Goal: Navigation & Orientation: Find specific page/section

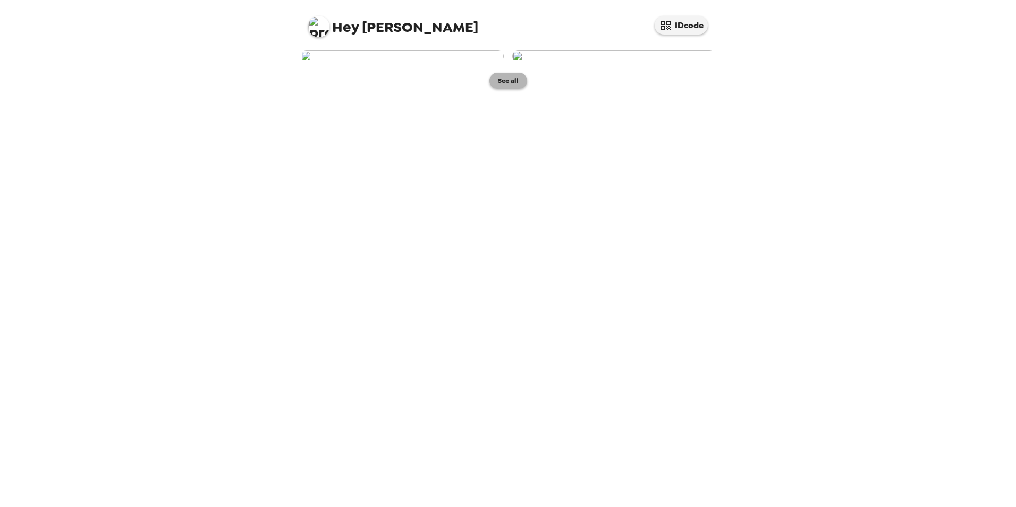
click at [499, 89] on button "See all" at bounding box center [509, 81] width 38 height 16
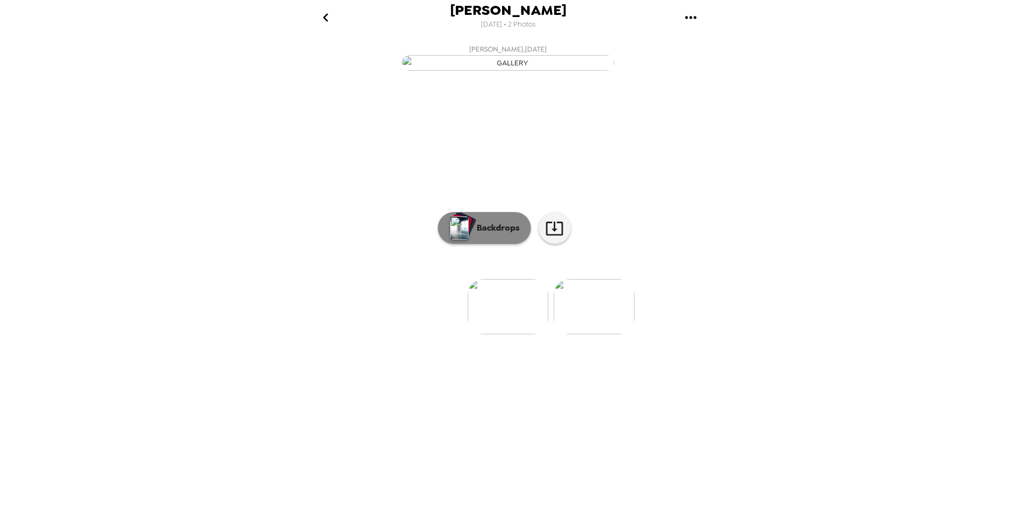
click at [495, 234] on p "Backdrops" at bounding box center [496, 228] width 48 height 13
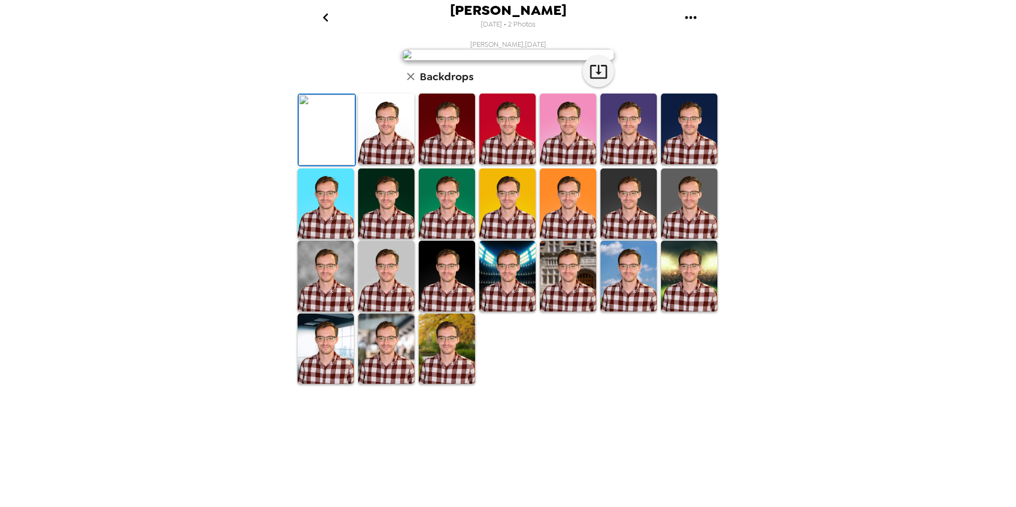
click at [623, 164] on img at bounding box center [629, 129] width 56 height 71
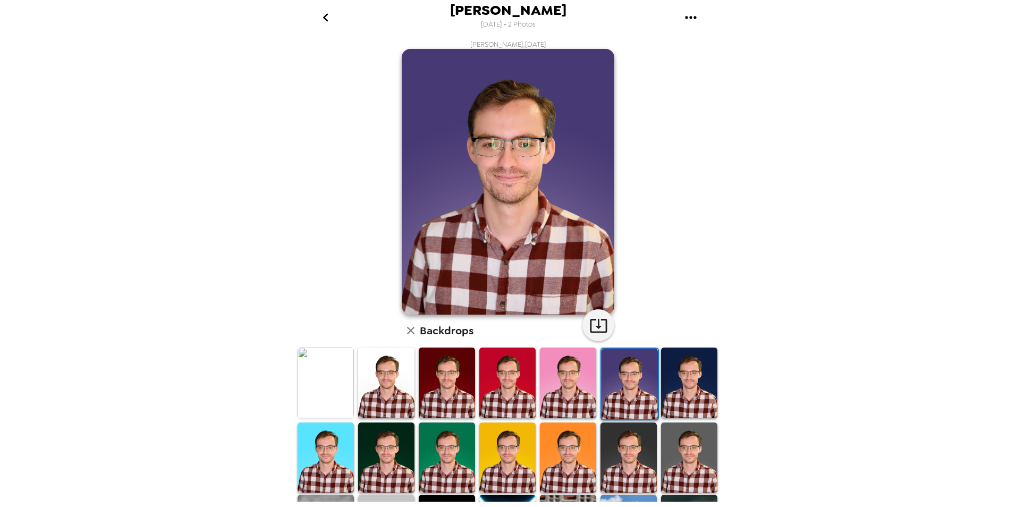
click at [685, 369] on img at bounding box center [689, 383] width 56 height 71
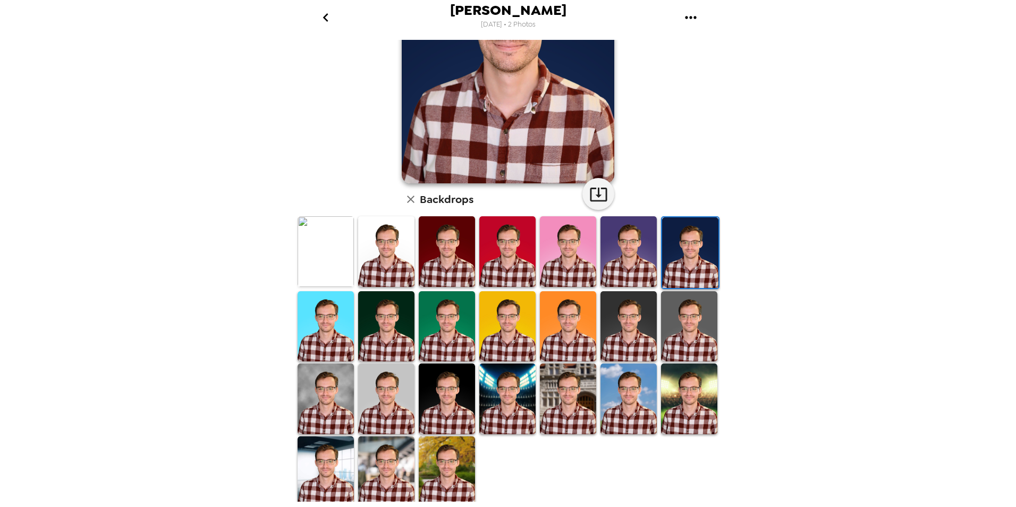
click at [661, 324] on img at bounding box center [689, 326] width 56 height 71
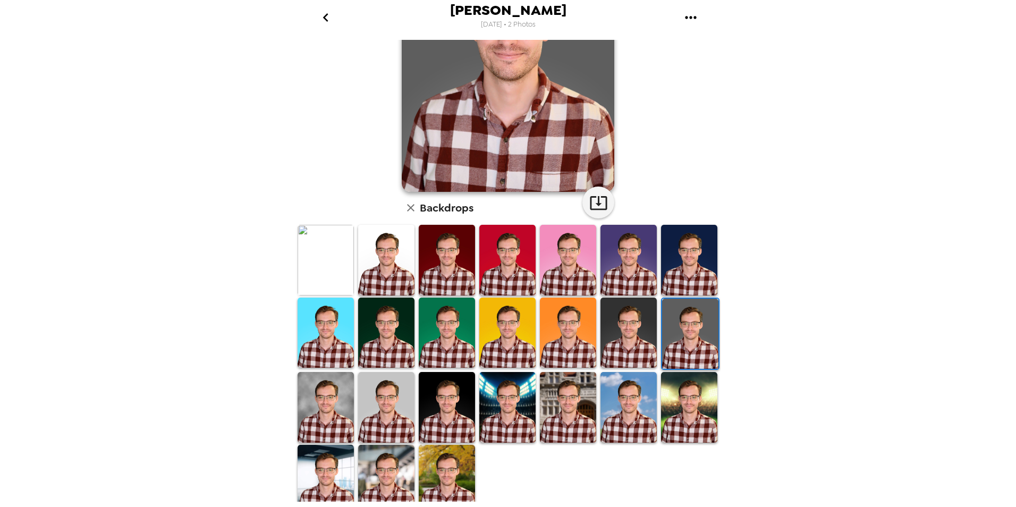
scroll to position [131, 0]
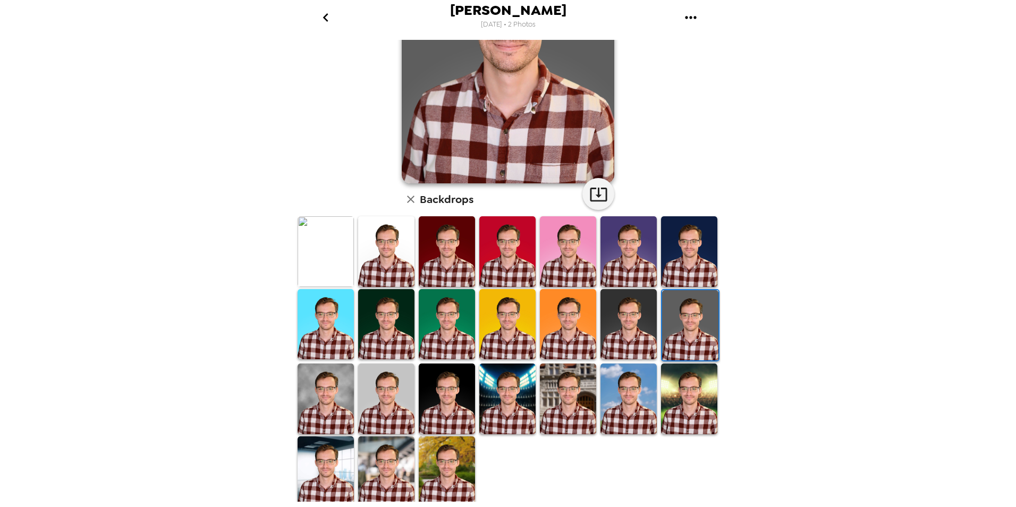
click at [446, 437] on img at bounding box center [447, 471] width 56 height 71
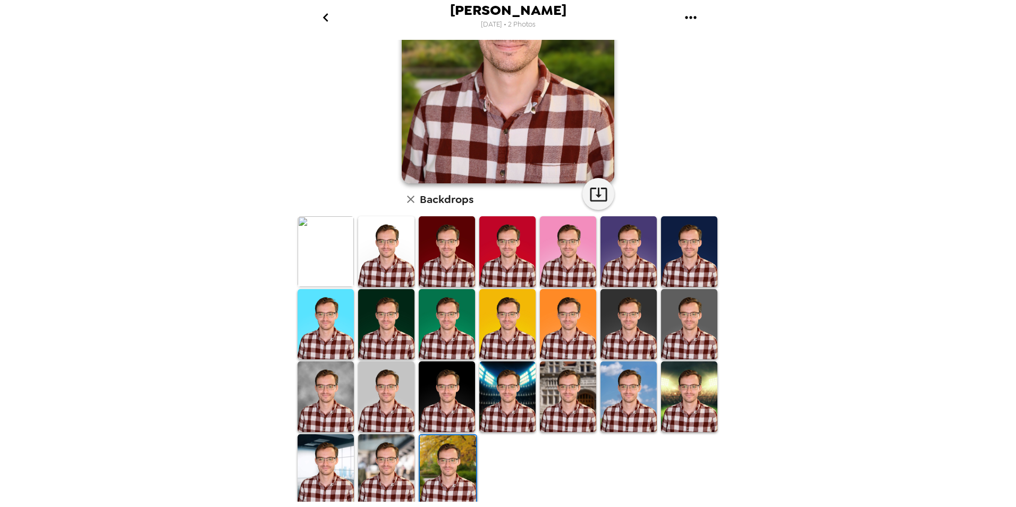
click at [511, 380] on img at bounding box center [508, 397] width 56 height 71
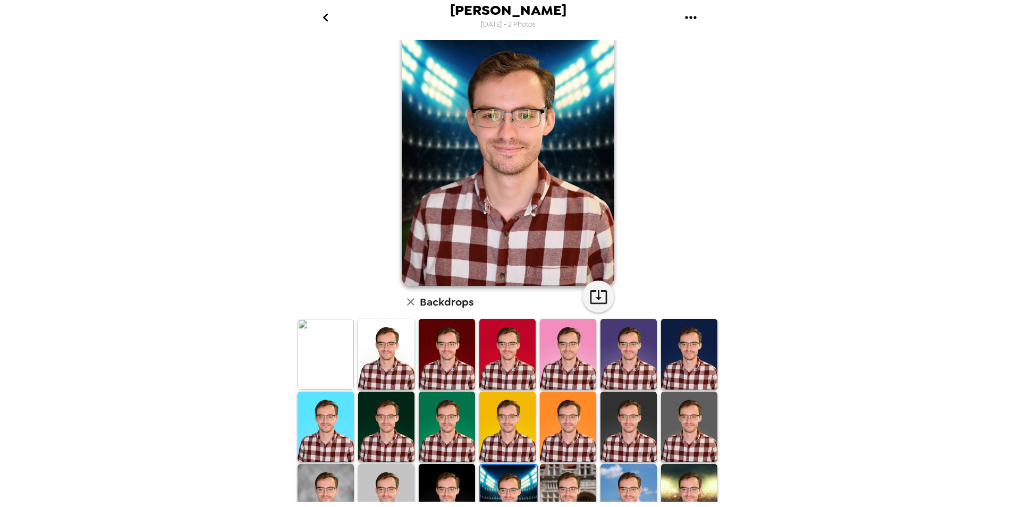
scroll to position [53, 0]
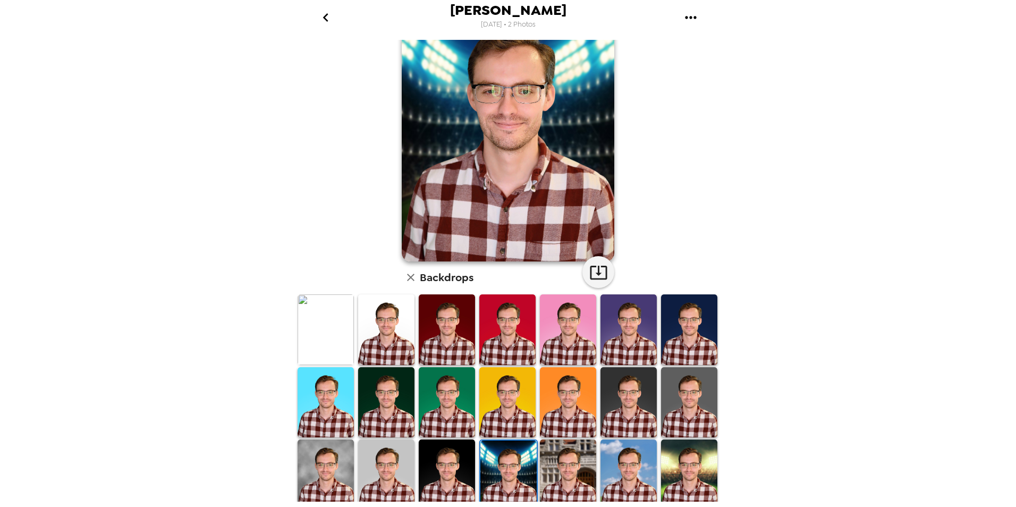
click at [696, 417] on img at bounding box center [689, 402] width 56 height 71
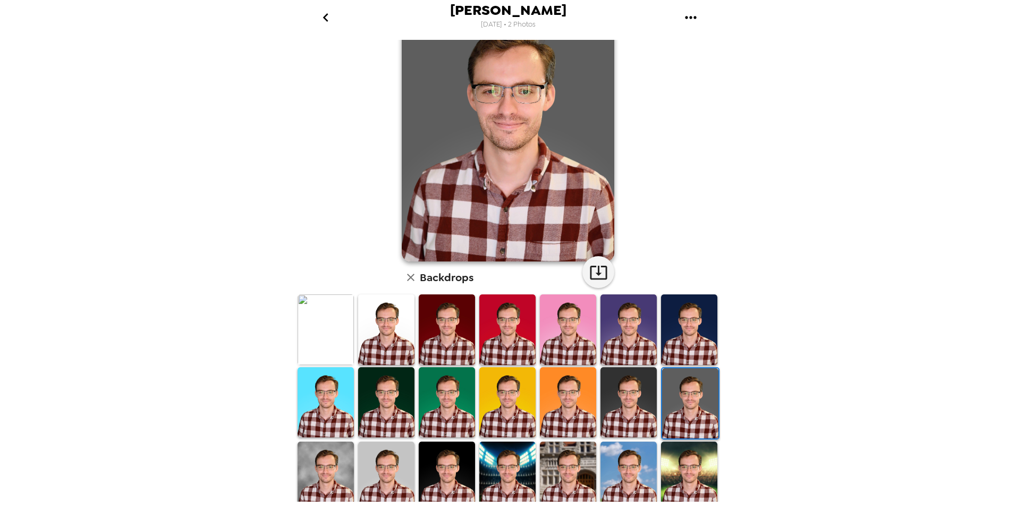
click at [693, 461] on img at bounding box center [689, 477] width 56 height 71
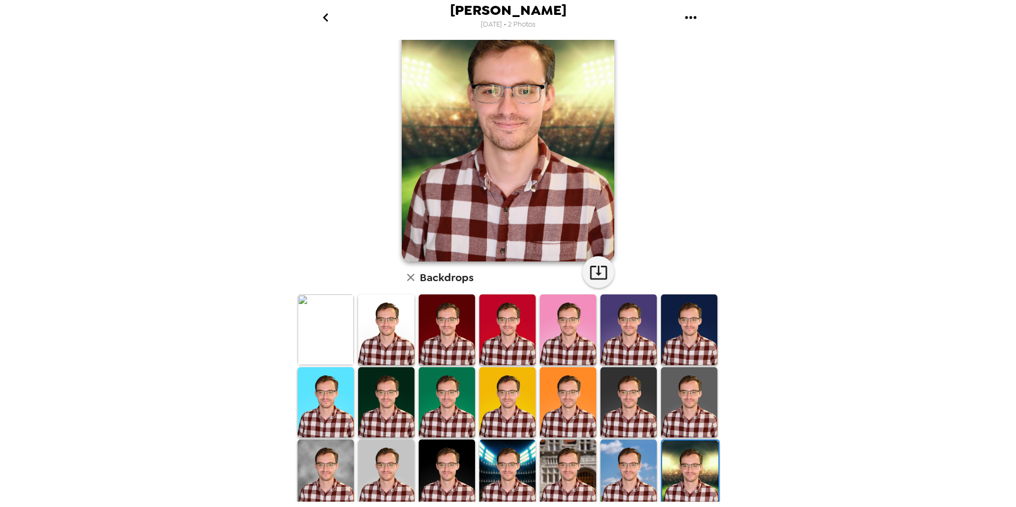
scroll to position [0, 0]
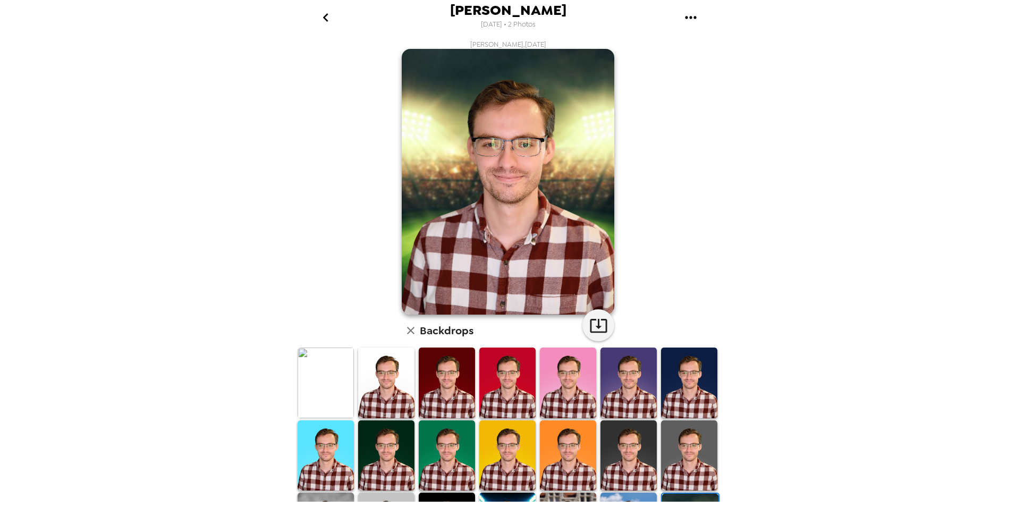
click at [684, 473] on img at bounding box center [689, 456] width 56 height 71
